Goal: Task Accomplishment & Management: Complete application form

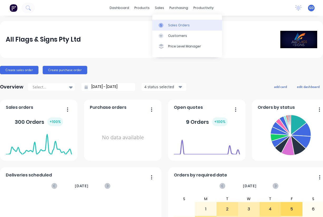
click at [172, 23] on div "Sales Orders" at bounding box center [179, 25] width 22 height 5
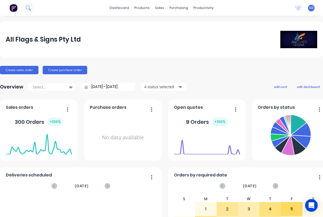
click at [26, 8] on icon at bounding box center [28, 7] width 4 height 4
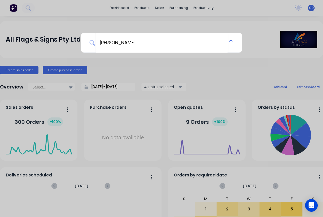
type input "Wasse"
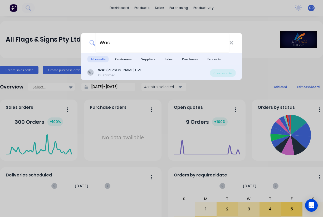
drag, startPoint x: 120, startPoint y: 54, endPoint x: 119, endPoint y: 73, distance: 19.5
click at [119, 73] on div "Customer" at bounding box center [120, 75] width 44 height 5
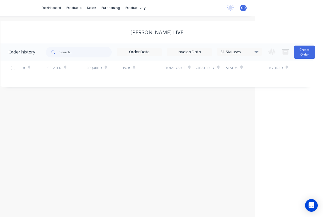
scroll to position [0, 68]
click at [256, 51] on icon at bounding box center [256, 52] width 4 height 2
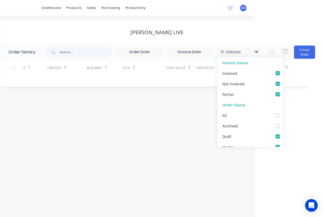
click at [283, 112] on label at bounding box center [283, 112] width 0 height 0
click at [283, 116] on input "checkbox" at bounding box center [285, 114] width 4 height 5
checkbox input "true"
click at [55, 83] on div "Order history 32 Statuses Invoice Status Invoiced Not Invoiced Partial Order St…" at bounding box center [157, 64] width 312 height 43
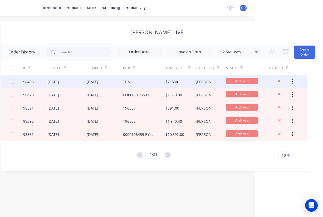
click at [26, 83] on div "98456" at bounding box center [28, 82] width 11 height 6
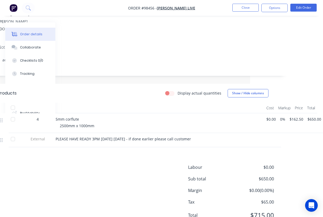
scroll to position [85, 73]
drag, startPoint x: 130, startPoint y: 8, endPoint x: 158, endPoint y: 9, distance: 28.7
click at [158, 9] on nav "Order #98456 - WASSERMAN LIVE Close Options Edit Order" at bounding box center [161, 8] width 323 height 16
copy span "Order #98456"
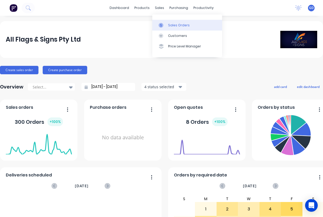
click at [173, 25] on div "Sales Orders" at bounding box center [179, 25] width 22 height 5
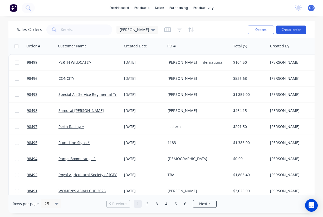
click at [292, 29] on button "Create order" at bounding box center [291, 30] width 30 height 8
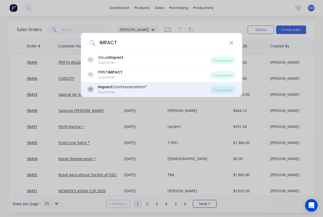
type input "IMPACT"
click at [121, 87] on div "Impact Communications*" at bounding box center [122, 87] width 49 height 6
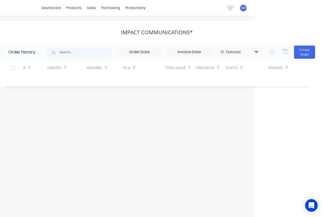
scroll to position [0, 68]
click at [255, 52] on icon at bounding box center [256, 51] width 4 height 6
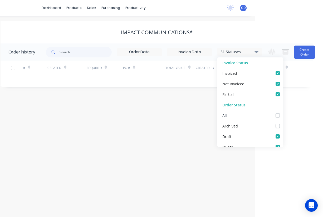
click at [283, 112] on label at bounding box center [283, 112] width 0 height 0
click at [283, 115] on input "checkbox" at bounding box center [285, 114] width 4 height 5
checkbox input "true"
click at [122, 78] on div "# Created Required PO # Total Value Created By Status Invoiced" at bounding box center [154, 71] width 306 height 21
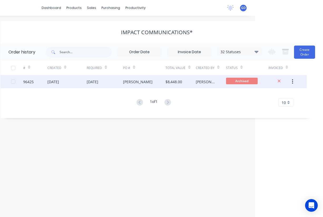
click at [28, 82] on div "96425" at bounding box center [28, 82] width 11 height 6
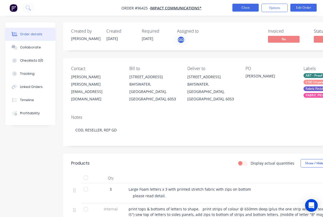
click at [245, 8] on button "Close" at bounding box center [245, 8] width 26 height 8
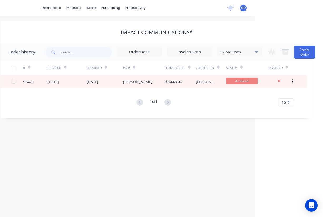
scroll to position [0, 68]
click at [297, 54] on button "Create Order" at bounding box center [304, 52] width 21 height 13
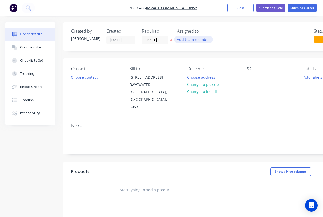
click at [190, 41] on button "Add team member" at bounding box center [193, 39] width 39 height 7
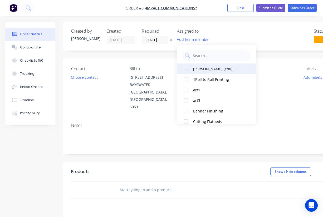
click at [186, 69] on div at bounding box center [185, 68] width 11 height 11
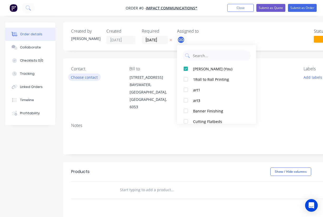
click at [83, 76] on div "Order details Collaborate Checklists 0/0 Tracking Linked Orders Timeline Profit…" at bounding box center [183, 177] width 366 height 310
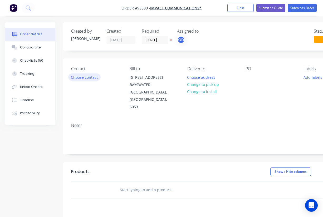
click at [82, 78] on button "Choose contact" at bounding box center [84, 76] width 32 height 7
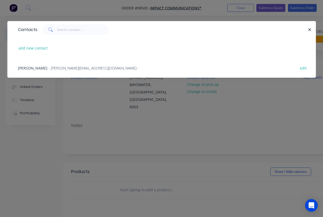
click at [33, 67] on span "[PERSON_NAME]" at bounding box center [32, 68] width 29 height 5
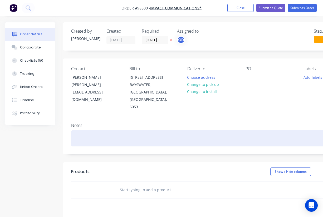
click at [77, 130] on div at bounding box center [212, 138] width 282 height 16
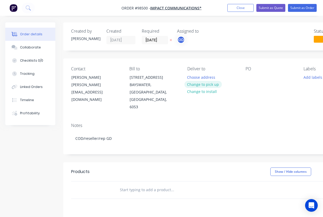
click at [203, 86] on button "Change to pick up" at bounding box center [202, 84] width 37 height 7
click at [249, 79] on div at bounding box center [249, 77] width 8 height 8
click at [250, 105] on div "Contact Simon Temby simon@impcom.com.au Bill to Unit 28 86 Beechboro Rd S BAYSW…" at bounding box center [212, 88] width 298 height 60
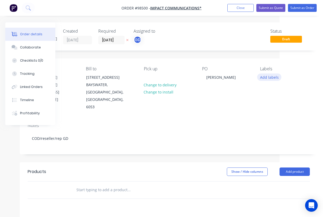
scroll to position [0, 43]
click at [269, 76] on button "Add labels" at bounding box center [269, 76] width 24 height 7
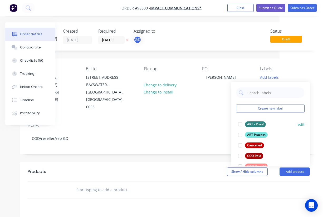
click at [252, 125] on div "ART - Proof" at bounding box center [255, 124] width 21 height 6
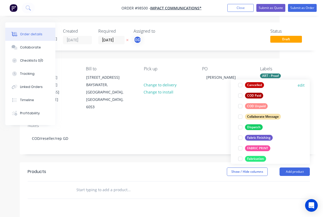
scroll to position [58, 0]
click at [257, 104] on div "COD Unpaid" at bounding box center [256, 106] width 23 height 6
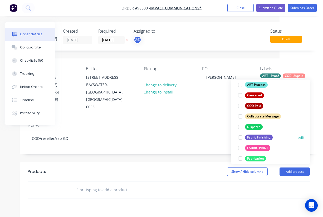
click at [258, 137] on div "Fabric Finishing" at bounding box center [259, 137] width 28 height 6
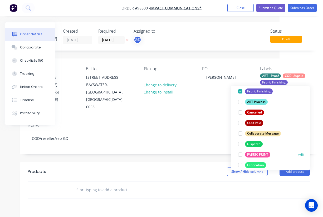
click at [257, 155] on div "FABRIC PRINT" at bounding box center [257, 155] width 25 height 6
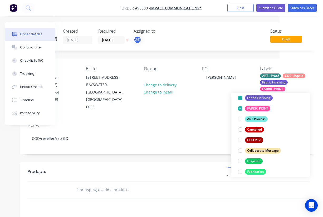
click at [158, 188] on div at bounding box center [164, 189] width 189 height 17
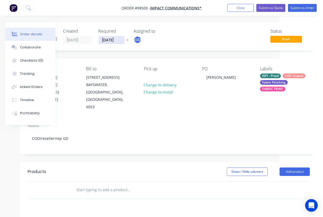
click at [114, 40] on input "[DATE]" at bounding box center [111, 40] width 26 height 8
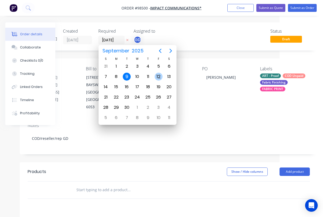
click at [161, 75] on div "12" at bounding box center [158, 77] width 8 height 8
type input "12/09/25"
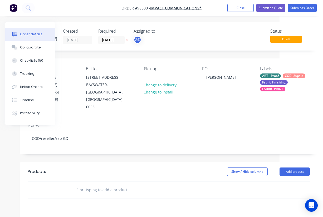
click at [100, 184] on input "text" at bounding box center [128, 189] width 105 height 11
paste input "Same specs as JOB#93865 Fabric print 1m Diametre x 1m high"
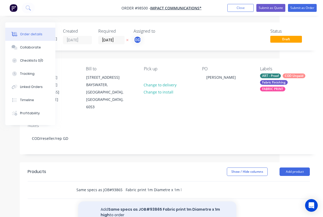
type input "Same specs as JOB#93865 Fabric print 1m Diametre x 1m high"
click at [122, 201] on button "Add Same specs as JOB#93865 Fabric print 1m Diametre x 1m high to order" at bounding box center [157, 212] width 158 height 22
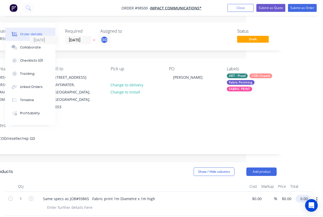
click at [303, 195] on input "0.00" at bounding box center [303, 199] width 12 height 8
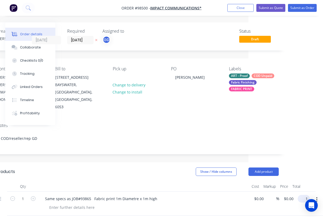
scroll to position [0, 71]
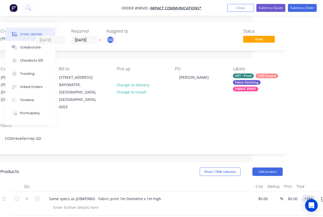
type input "$1,389.00"
click at [183, 181] on div at bounding box center [148, 186] width 210 height 11
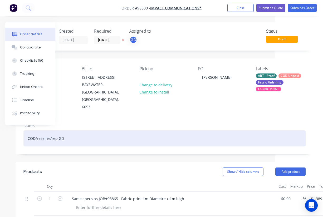
scroll to position [0, 0]
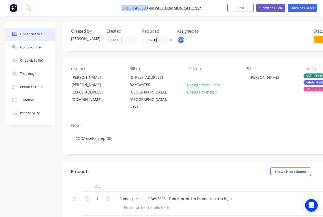
drag, startPoint x: 118, startPoint y: 7, endPoint x: 148, endPoint y: 9, distance: 30.4
click at [148, 9] on nav "Order #98500 - Impact Communications* Add product Close Submit as Quote Submit …" at bounding box center [161, 8] width 323 height 16
copy span "Order #98500"
click at [241, 10] on button "Close" at bounding box center [240, 8] width 26 height 8
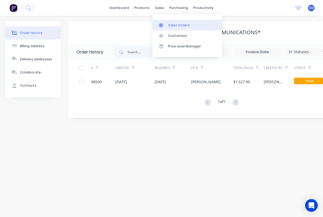
click at [174, 25] on div "Sales Orders" at bounding box center [179, 25] width 22 height 5
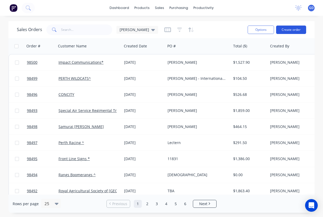
click at [292, 32] on button "Create order" at bounding box center [291, 30] width 30 height 8
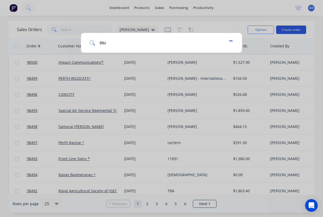
type input "a"
type input "u"
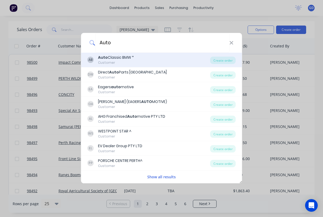
type input "Auto"
click at [123, 57] on div "Auto Classic BMW *" at bounding box center [116, 58] width 36 height 6
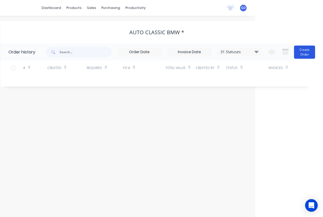
scroll to position [0, 68]
click at [301, 52] on button "Create Order" at bounding box center [304, 52] width 21 height 13
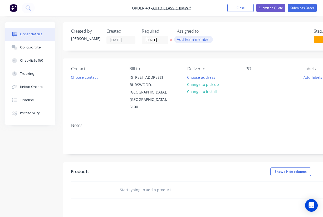
click at [191, 40] on button "Add team member" at bounding box center [193, 39] width 39 height 7
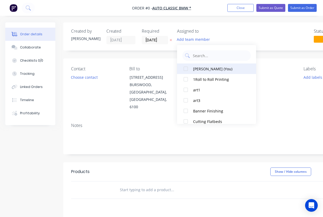
click at [186, 68] on div at bounding box center [185, 68] width 11 height 11
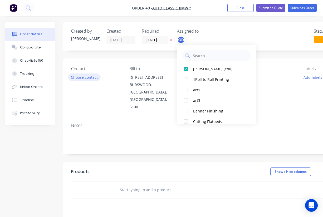
click at [83, 77] on div "Order details Collaborate Checklists 0/0 Tracking Linked Orders Timeline Profit…" at bounding box center [183, 177] width 366 height 310
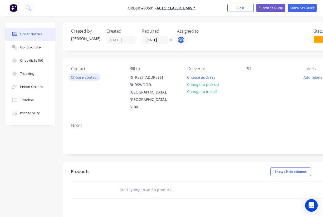
click at [82, 78] on button "Choose contact" at bounding box center [84, 76] width 32 height 7
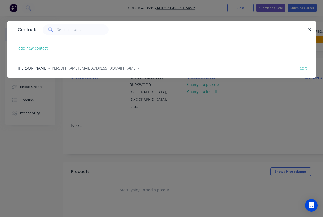
click at [31, 69] on span "[PERSON_NAME]" at bounding box center [32, 68] width 29 height 5
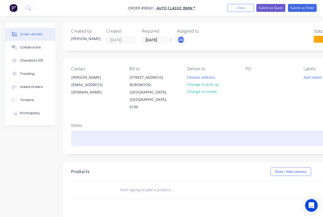
click at [82, 130] on div at bounding box center [212, 138] width 282 height 16
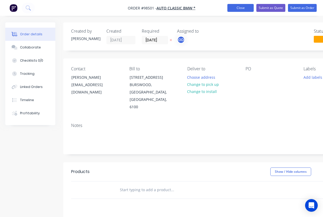
click at [238, 9] on button "Close" at bounding box center [240, 8] width 26 height 8
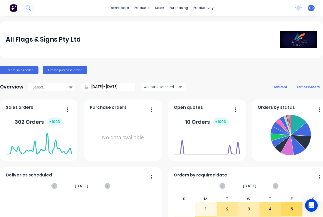
click at [29, 9] on icon at bounding box center [30, 10] width 2 height 2
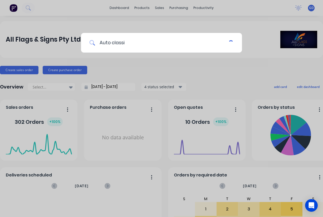
type input "Auto classic"
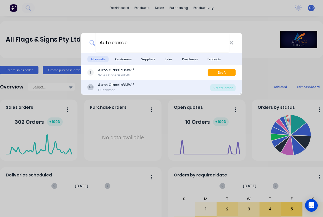
click at [117, 86] on b "Auto Classic" at bounding box center [110, 84] width 25 height 5
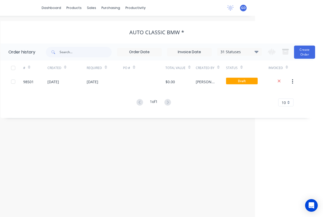
scroll to position [0, 68]
click at [257, 53] on icon at bounding box center [256, 52] width 4 height 2
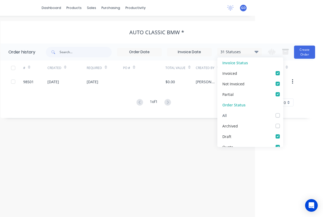
click at [283, 112] on label at bounding box center [283, 112] width 0 height 0
click at [283, 117] on input "checkbox" at bounding box center [285, 114] width 4 height 5
checkbox input "true"
click at [70, 114] on div "Order history 32 Statuses Invoice Status Invoiced Not Invoiced Partial Order St…" at bounding box center [157, 80] width 312 height 74
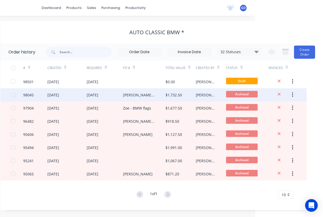
click at [30, 96] on div "98045" at bounding box center [28, 95] width 11 height 6
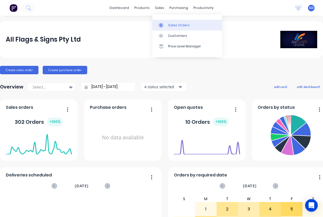
click at [175, 22] on link "Sales Orders" at bounding box center [187, 25] width 70 height 11
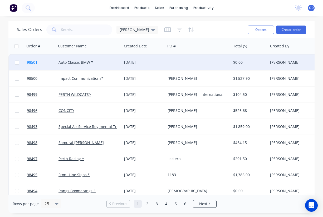
click at [34, 63] on span "98501" at bounding box center [32, 62] width 11 height 5
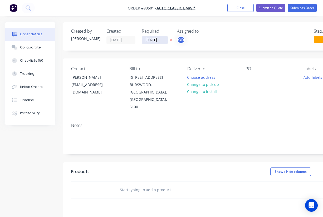
click at [157, 39] on input "[DATE]" at bounding box center [155, 40] width 26 height 8
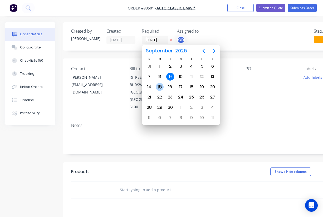
click at [161, 86] on div "15" at bounding box center [159, 87] width 8 height 8
type input "[DATE]"
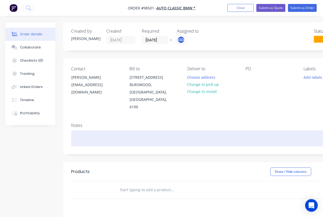
click at [81, 130] on div at bounding box center [212, 138] width 282 height 16
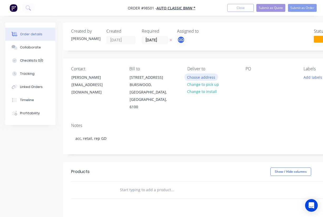
click at [203, 77] on button "Choose address" at bounding box center [201, 76] width 34 height 7
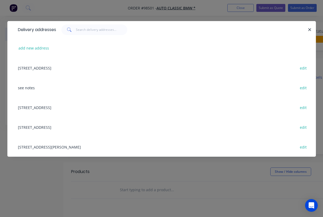
click at [65, 126] on div "[STREET_ADDRESS] edit" at bounding box center [161, 127] width 292 height 20
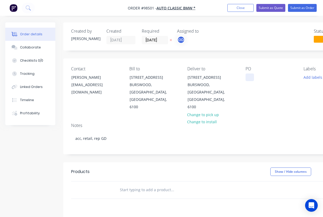
click at [252, 77] on div at bounding box center [249, 77] width 8 height 8
click at [263, 119] on div "Notes acc, retail, rep GD" at bounding box center [212, 136] width 298 height 35
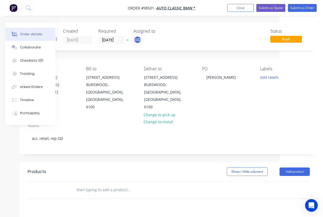
scroll to position [0, 43]
click at [270, 76] on button "Add labels" at bounding box center [269, 76] width 24 height 7
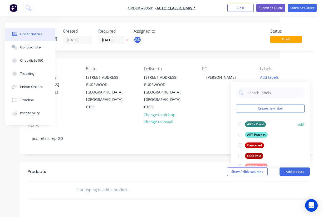
click at [253, 122] on div "ART - Proof" at bounding box center [255, 124] width 21 height 6
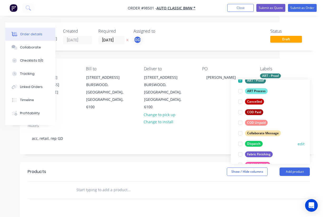
scroll to position [66, 0]
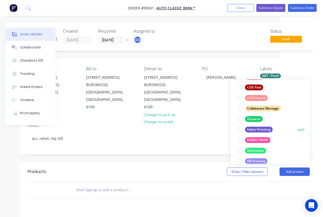
click at [257, 127] on div "Fabric Finishing" at bounding box center [259, 130] width 28 height 6
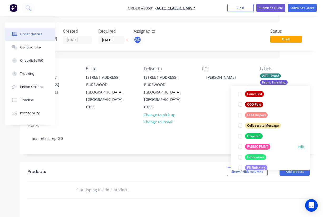
click at [259, 144] on div "FABRIC PRINT" at bounding box center [257, 147] width 25 height 6
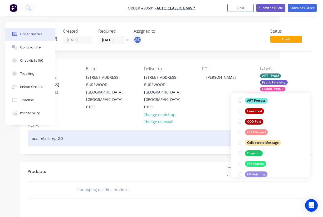
click at [186, 130] on div "acc, retail, rep GD" at bounding box center [169, 138] width 282 height 16
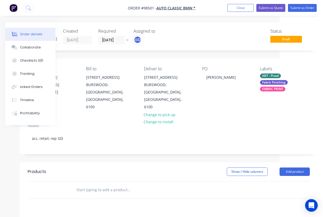
click at [90, 184] on input "text" at bounding box center [128, 189] width 105 height 11
paste input "3m (single sided) Standout flags , complete with pole and spike"
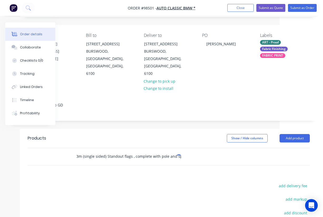
scroll to position [34, 43]
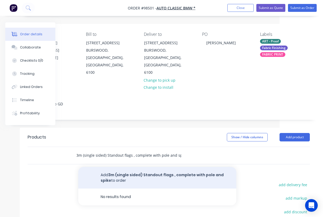
type input "3m (single sided) Standout flags , complete with pole and spike"
click at [124, 167] on button "Add 3m (single sided) Standout flags , complete with pole and spike to order" at bounding box center [157, 178] width 158 height 22
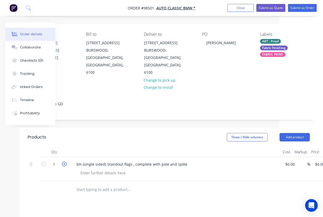
click at [65, 162] on icon "button" at bounding box center [64, 164] width 5 height 5
type input "4"
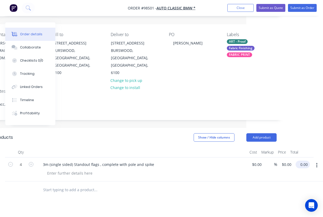
click at [304, 160] on input "0.00" at bounding box center [303, 164] width 12 height 8
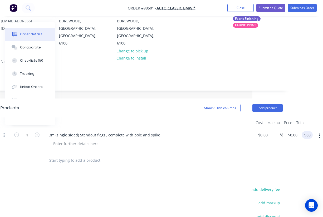
scroll to position [68, 71]
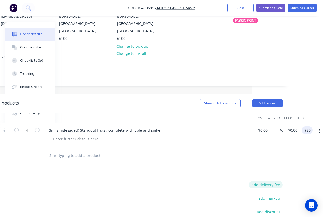
type input "$980.00"
type input "$245.00"
click at [270, 181] on button "add delivery fee" at bounding box center [265, 184] width 34 height 7
type input "55"
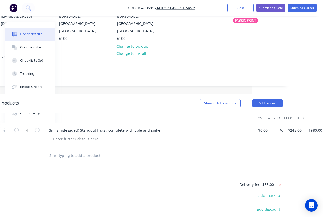
drag, startPoint x: 107, startPoint y: 4, endPoint x: 212, endPoint y: 3, distance: 104.2
click at [212, 3] on nav "Order #98501 - Auto Classic BMW * Add product Close Submit as Quote Submit as O…" at bounding box center [161, 8] width 323 height 16
click at [134, 1] on nav "Order #98501 - Auto Classic BMW * Add product Close Submit as Quote Submit as O…" at bounding box center [161, 8] width 323 height 16
click at [61, 135] on div at bounding box center [76, 139] width 54 height 8
paste div
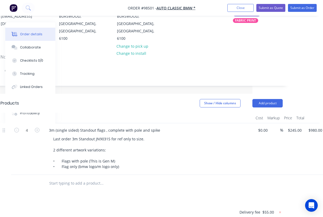
click at [94, 178] on input "text" at bounding box center [101, 183] width 105 height 11
paste input "Qty 4 3m (single sided) rectangle flags Single sided flags only"
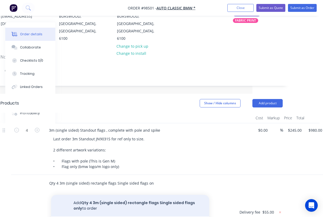
type input "Qty 4 3m (single sided) rectangle flags Single sided flags only"
click at [115, 195] on button "Add Qty 4 3m (single sided) rectangle flags Single sided flags only to order" at bounding box center [130, 206] width 158 height 22
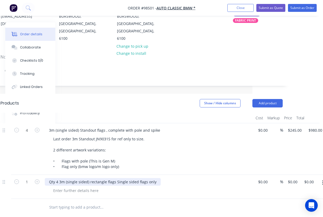
click at [59, 178] on div "Qty 4 3m (single sided) rectangle flags Single sided flags only" at bounding box center [103, 182] width 116 height 8
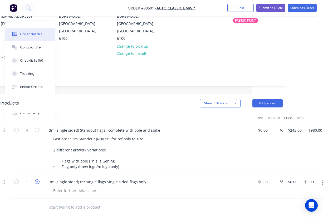
click at [37, 179] on icon "button" at bounding box center [37, 181] width 5 height 5
type input "4"
click at [27, 142] on div "4" at bounding box center [27, 149] width 32 height 52
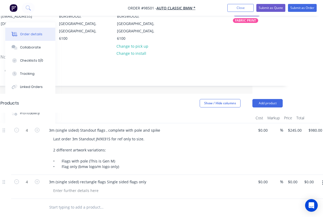
click at [63, 202] on input "text" at bounding box center [101, 207] width 105 height 11
click at [64, 187] on div at bounding box center [76, 191] width 54 height 8
paste div
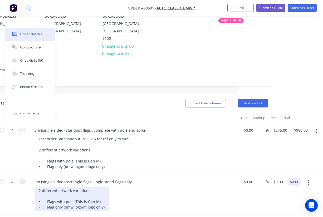
scroll to position [68, 85]
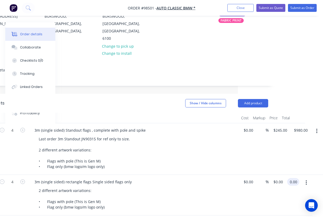
click at [294, 178] on input "0.00" at bounding box center [294, 182] width 10 height 8
type input "$580.00"
type input "$145.00"
click at [211, 154] on div "Last order 3m Standout JN90315 for ref only to size. 2 different artwork variat…" at bounding box center [135, 152] width 202 height 35
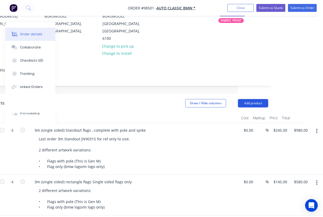
click at [252, 99] on button "Add product" at bounding box center [253, 103] width 30 height 8
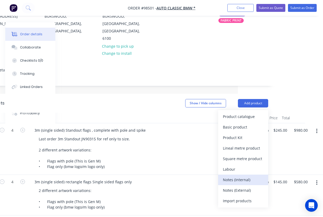
click at [244, 176] on div "Notes (Internal)" at bounding box center [243, 180] width 41 height 8
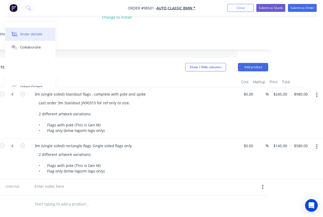
scroll to position [114, 85]
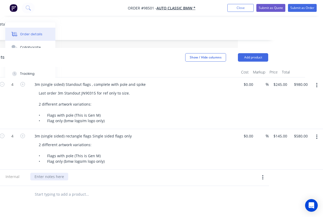
click at [48, 173] on div at bounding box center [49, 177] width 38 height 8
paste div
click at [144, 141] on div "2 different artwork variations: • Flags with pole (This is Gen M) • Flag only (…" at bounding box center [135, 153] width 202 height 24
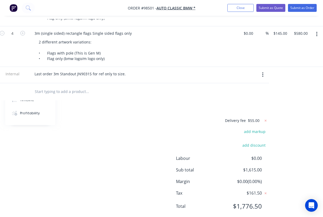
scroll to position [0, 85]
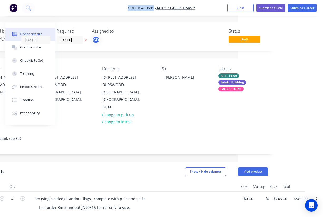
drag, startPoint x: 124, startPoint y: 3, endPoint x: 153, endPoint y: 9, distance: 29.2
click at [153, 9] on nav "Order #98501 - Auto Classic BMW * Add product Close Submit as Quote Submit as O…" at bounding box center [161, 8] width 323 height 16
click at [145, 9] on span "Order #98501 -" at bounding box center [142, 8] width 29 height 5
drag, startPoint x: 126, startPoint y: 8, endPoint x: 153, endPoint y: 7, distance: 27.1
click at [153, 7] on nav "Order #98501 - Auto Classic BMW * Add product Close Submit as Quote Submit as O…" at bounding box center [161, 8] width 323 height 16
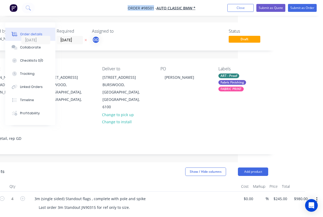
copy span "Order #98501"
click at [242, 9] on button "Close" at bounding box center [240, 8] width 26 height 8
